Goal: Navigation & Orientation: Find specific page/section

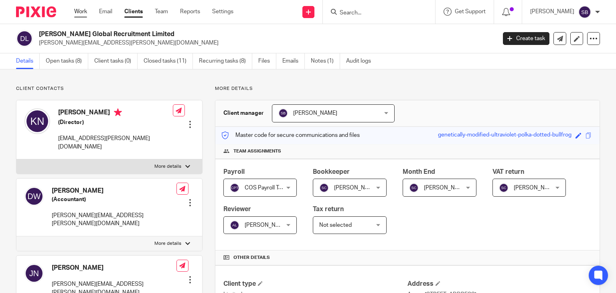
drag, startPoint x: 0, startPoint y: 0, endPoint x: 76, endPoint y: 13, distance: 76.9
click at [76, 13] on link "Work" at bounding box center [80, 12] width 13 height 8
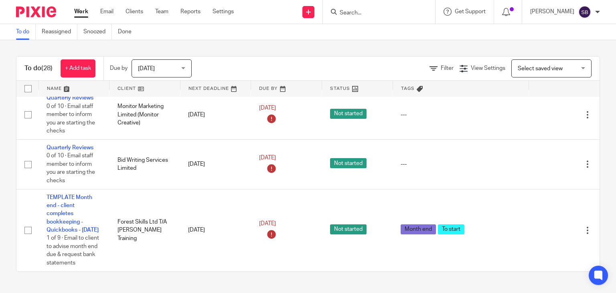
scroll to position [1238, 0]
click at [156, 72] on span "[DATE]" at bounding box center [159, 68] width 43 height 17
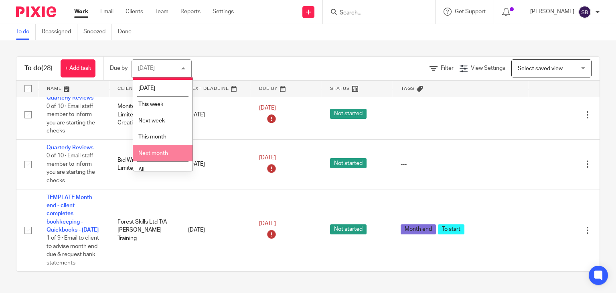
scroll to position [21, 0]
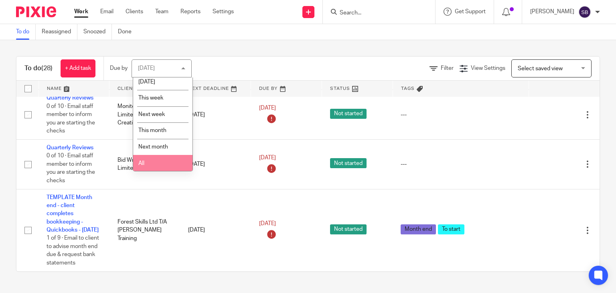
click at [160, 162] on li "All" at bounding box center [162, 163] width 59 height 16
